Goal: Transaction & Acquisition: Download file/media

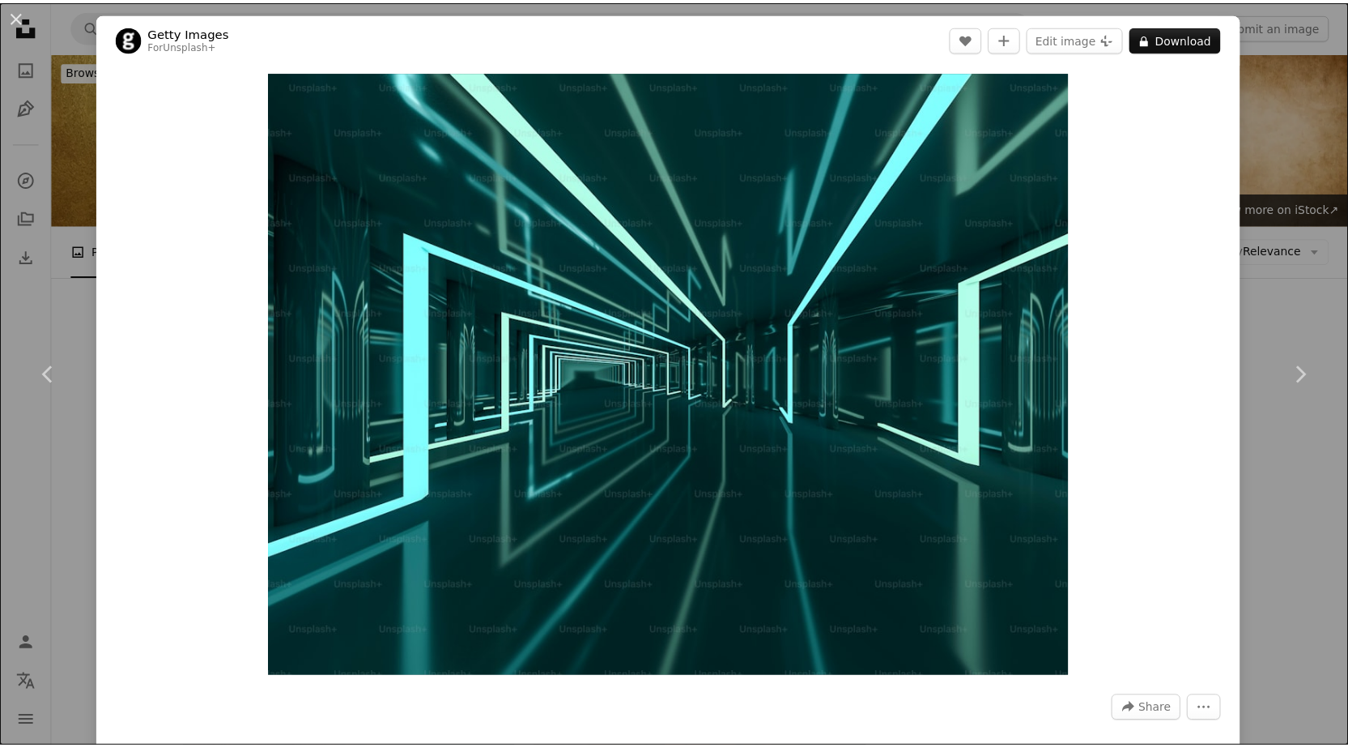
scroll to position [740, 0]
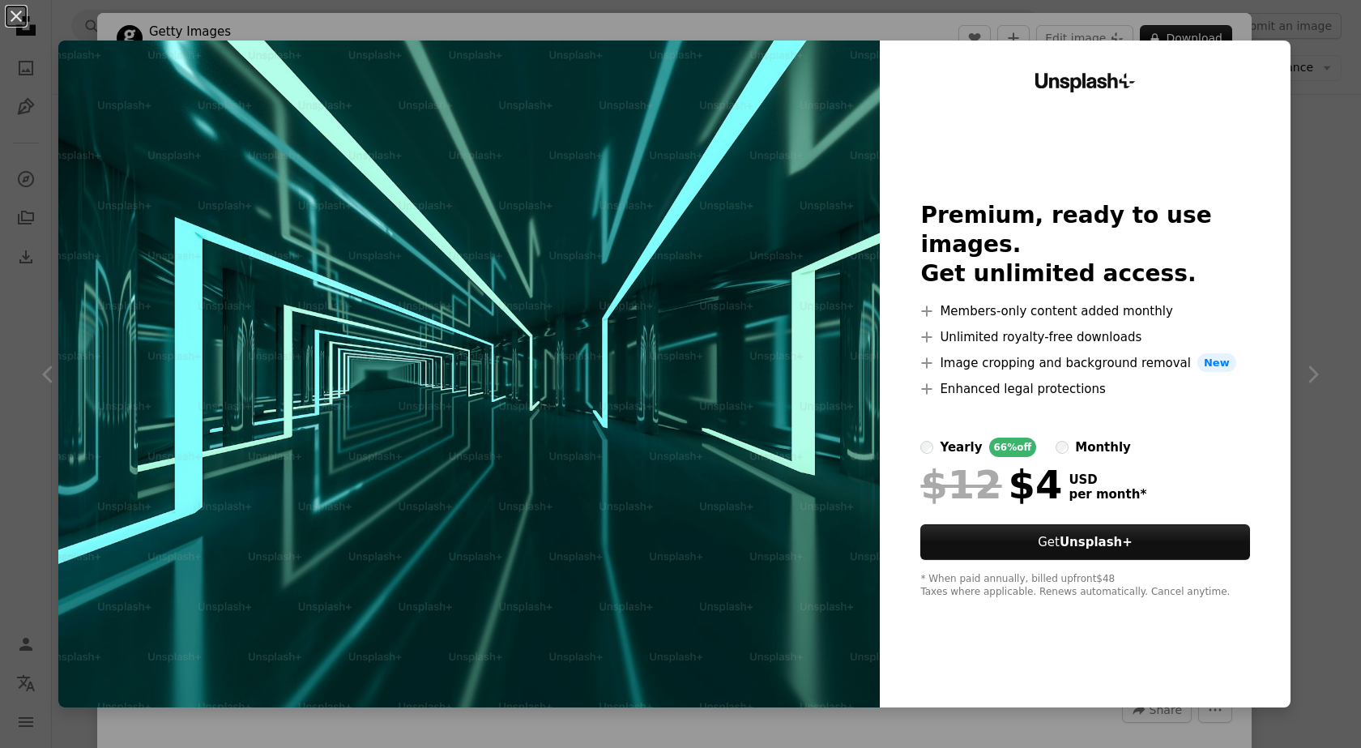
click at [625, 471] on img at bounding box center [468, 373] width 821 height 667
click at [16, 23] on button "An X shape" at bounding box center [15, 15] width 19 height 19
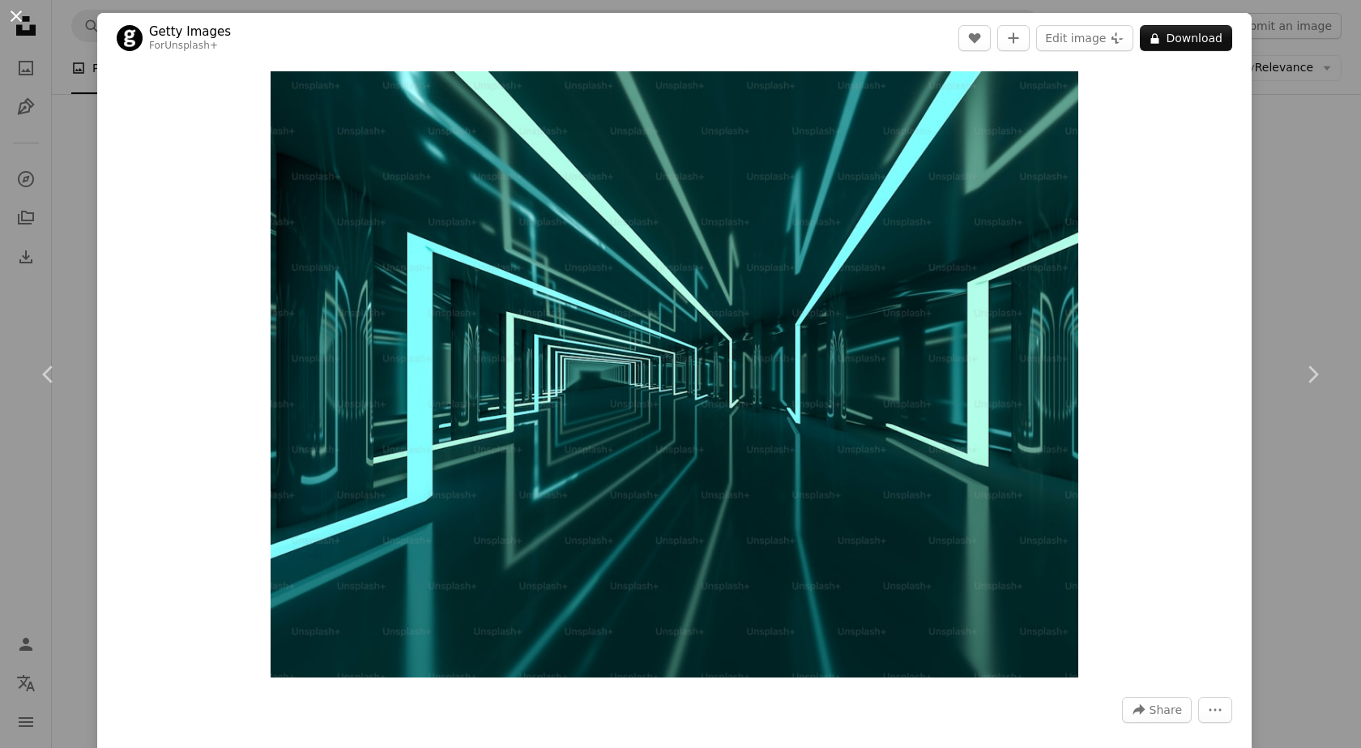
click at [17, 19] on button "An X shape" at bounding box center [15, 15] width 19 height 19
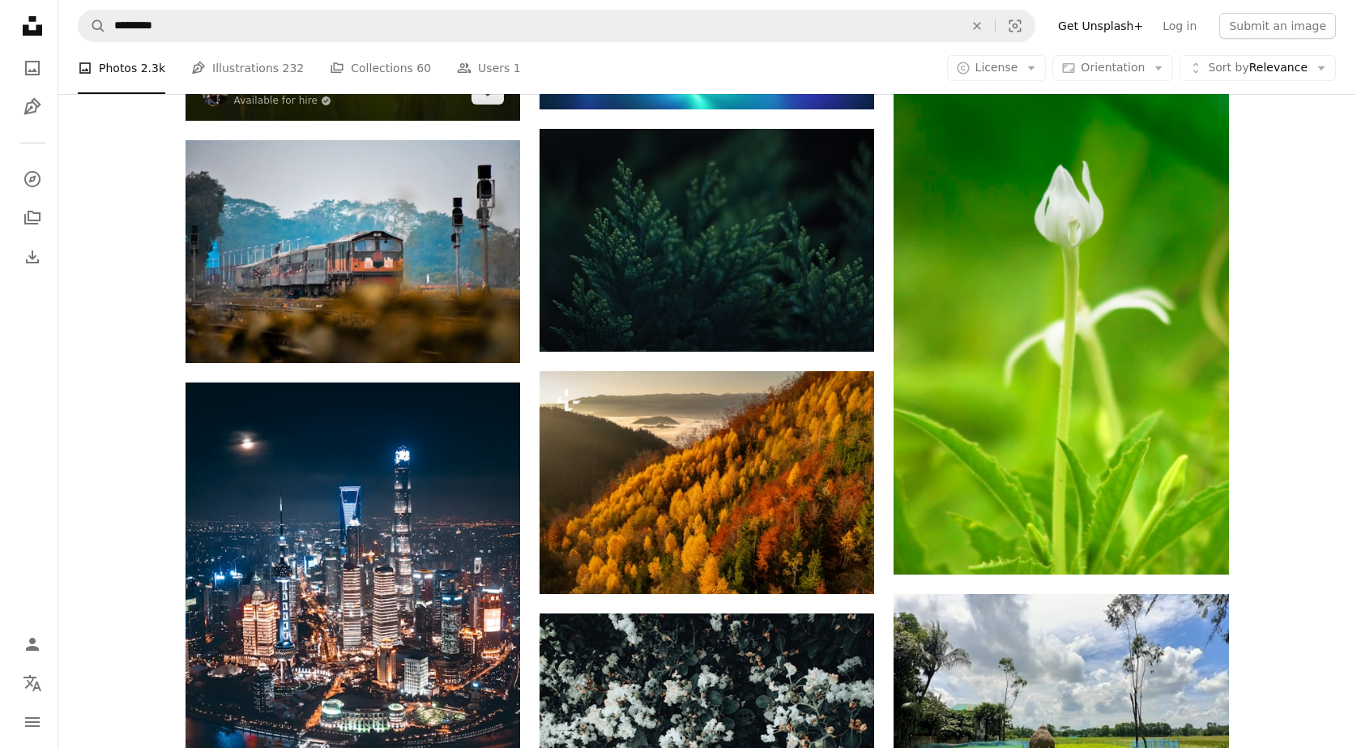
scroll to position [1280, 0]
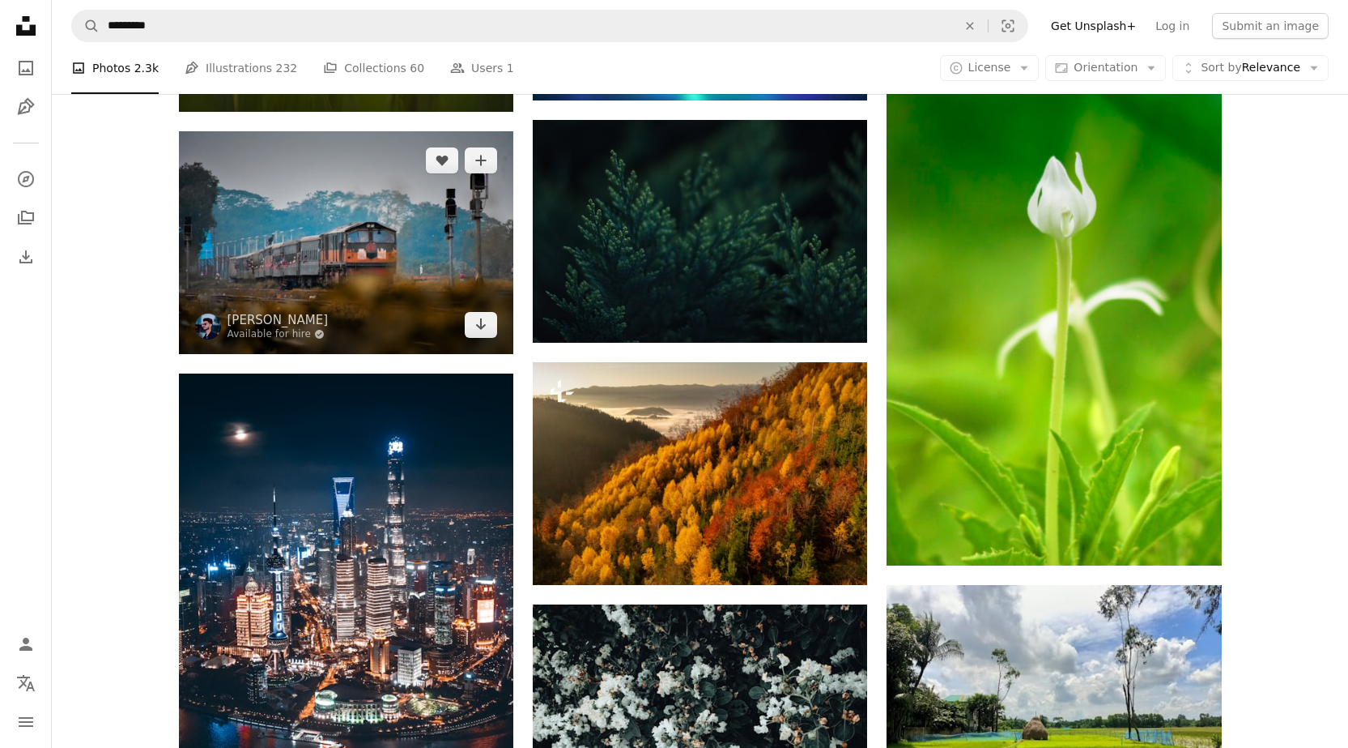
click at [382, 243] on img at bounding box center [346, 242] width 334 height 223
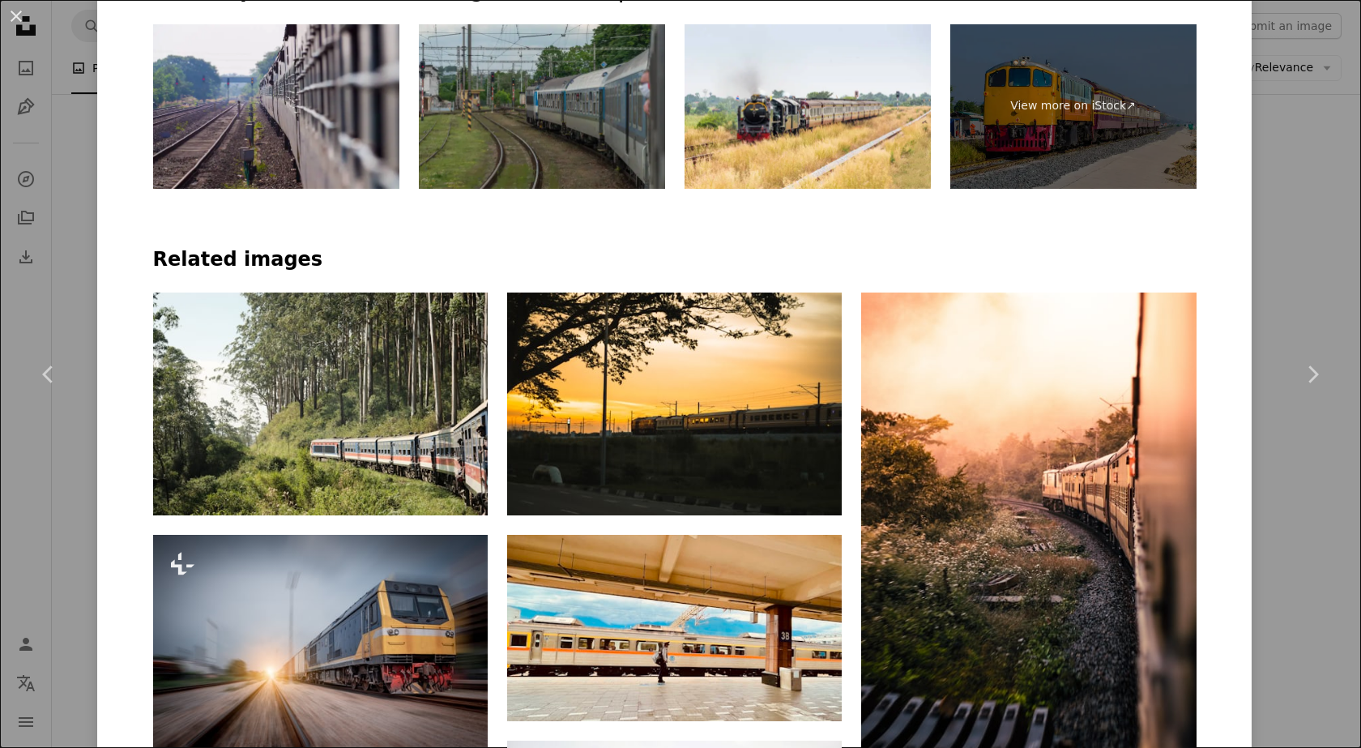
scroll to position [1080, 0]
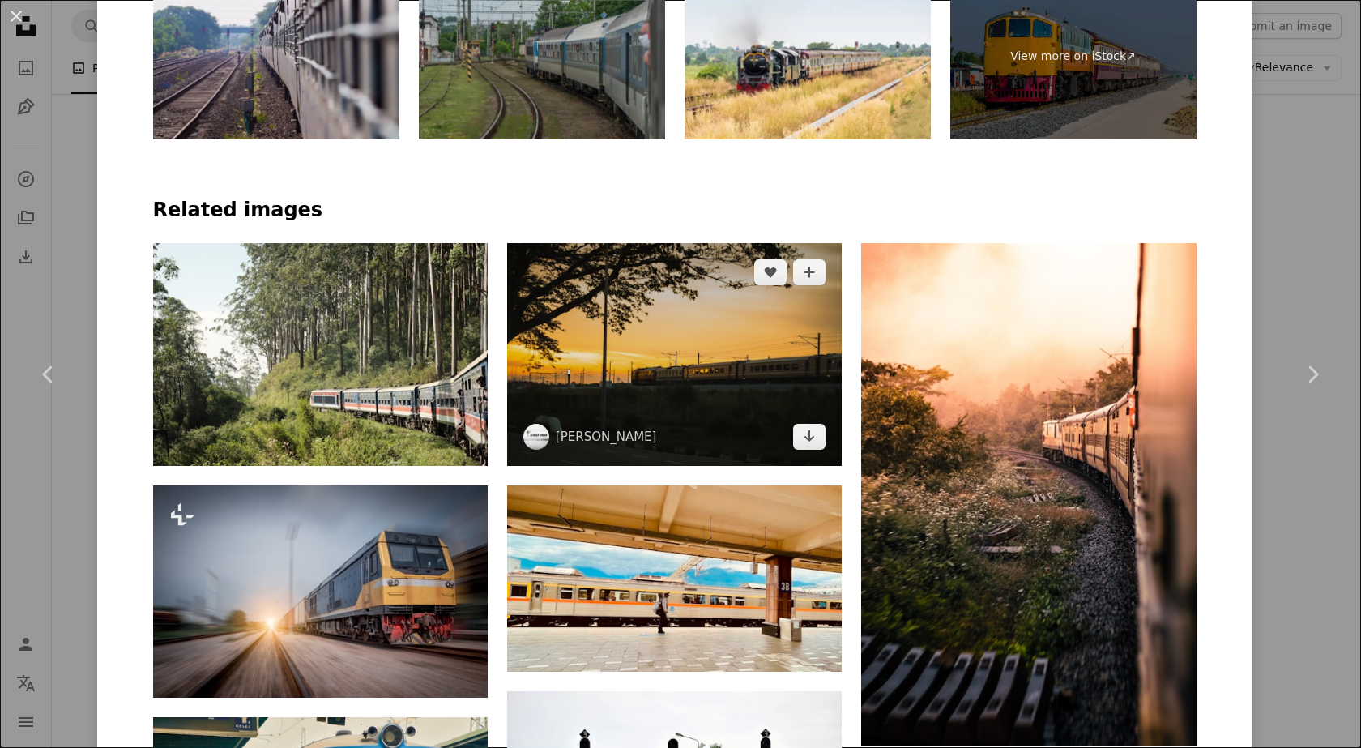
click at [656, 397] on img at bounding box center [674, 354] width 334 height 223
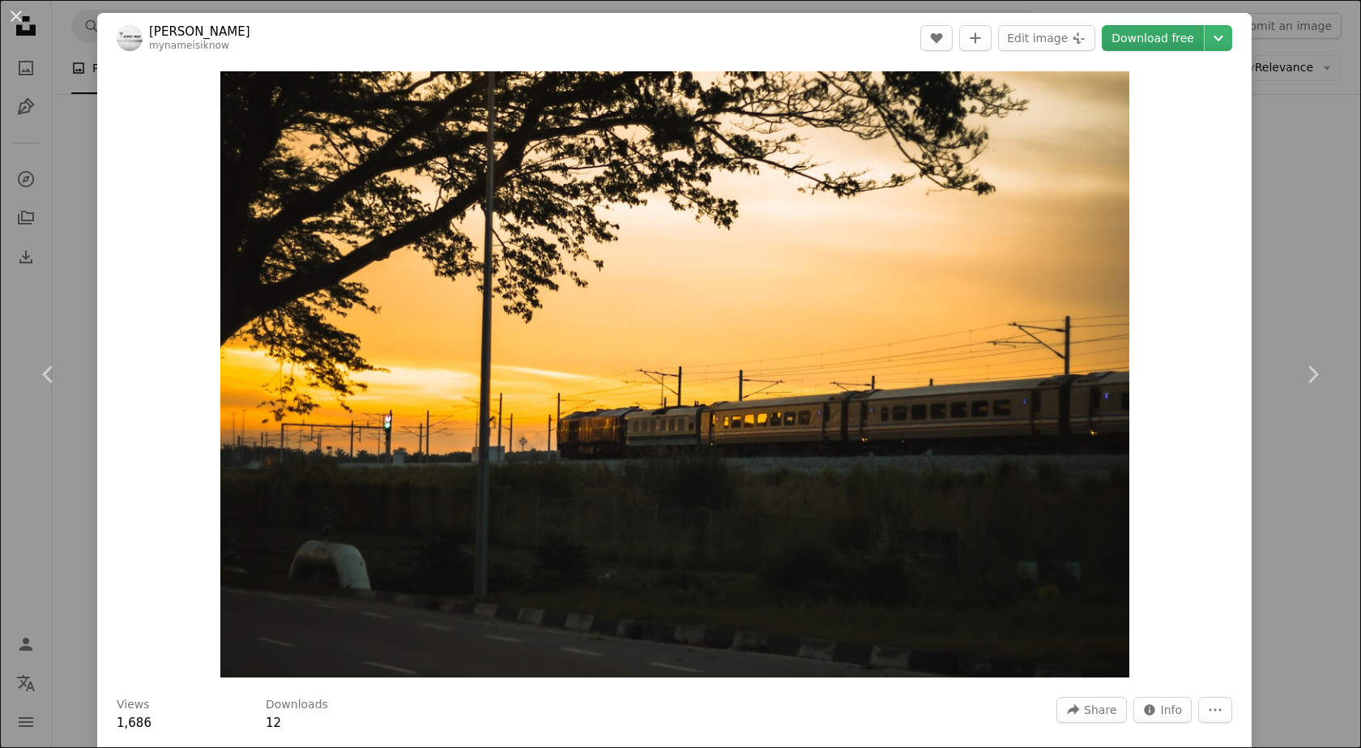
click at [1149, 38] on link "Download free" at bounding box center [1152, 38] width 102 height 26
